Goal: Find specific page/section: Find specific page/section

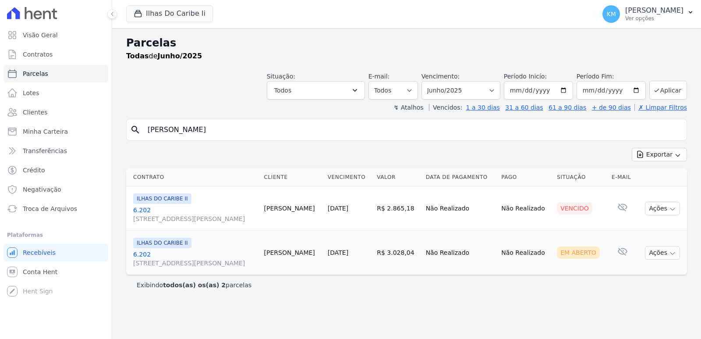
select select
click at [157, 12] on button "Ilhas Do Caribe Ii" at bounding box center [169, 13] width 87 height 17
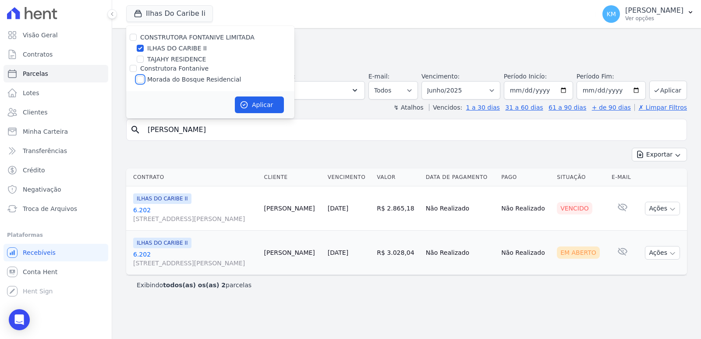
click at [139, 81] on input "Morada do Bosque Residencial" at bounding box center [140, 79] width 7 height 7
checkbox input "true"
click at [141, 49] on input "ILHAS DO CARIBE II" at bounding box center [140, 48] width 7 height 7
checkbox input "false"
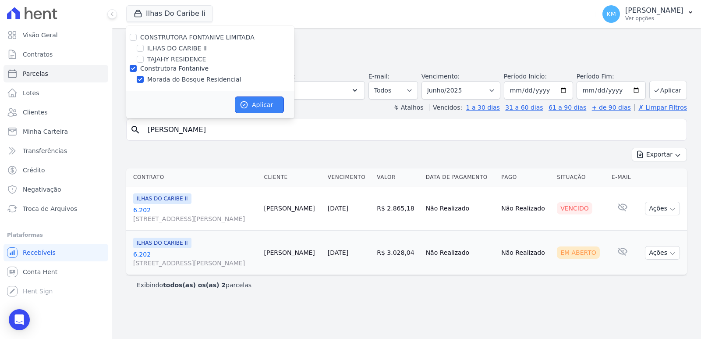
click at [239, 111] on button "Aplicar" at bounding box center [259, 104] width 49 height 17
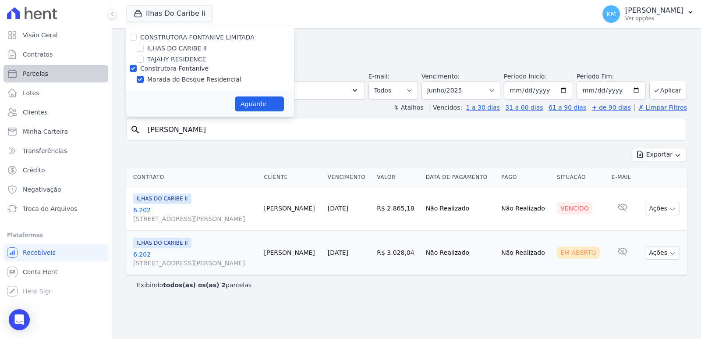
select select
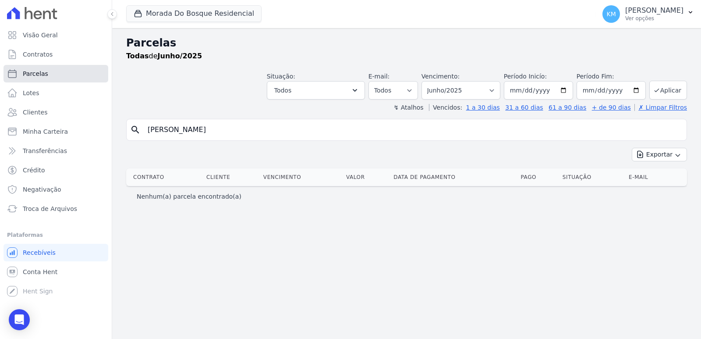
click at [30, 70] on span "Parcelas" at bounding box center [35, 73] width 25 height 9
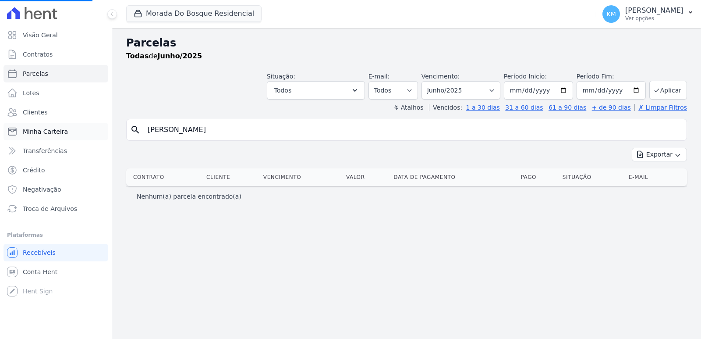
drag, startPoint x: 244, startPoint y: 132, endPoint x: 42, endPoint y: 132, distance: 202.6
click at [42, 132] on div "Visão Geral Contratos [GEOGRAPHIC_DATA] Lotes Clientes Minha Carteira Transferê…" at bounding box center [350, 169] width 701 height 339
select select
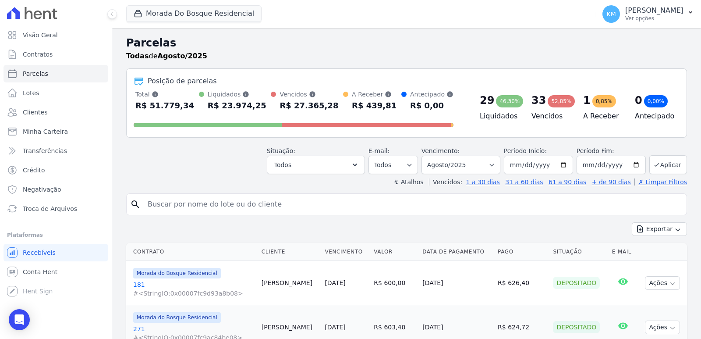
click at [160, 207] on input "search" at bounding box center [412, 205] width 541 height 18
type input "celio"
select select
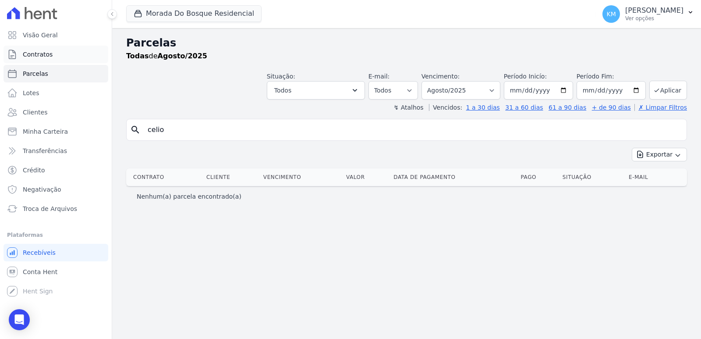
click at [43, 56] on span "Contratos" at bounding box center [38, 54] width 30 height 9
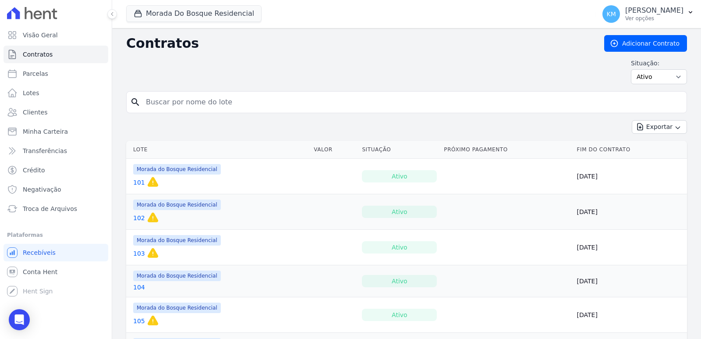
click at [164, 102] on input "search" at bounding box center [412, 102] width 543 height 18
type input "290"
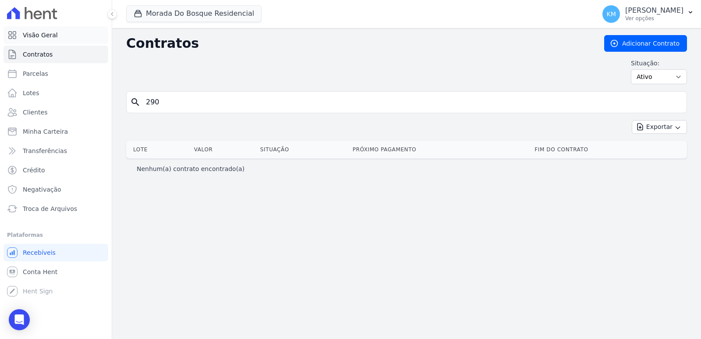
click at [45, 32] on span "Visão Geral" at bounding box center [40, 35] width 35 height 9
click at [37, 60] on link "Contratos" at bounding box center [56, 55] width 105 height 18
